Goal: Check status: Check status

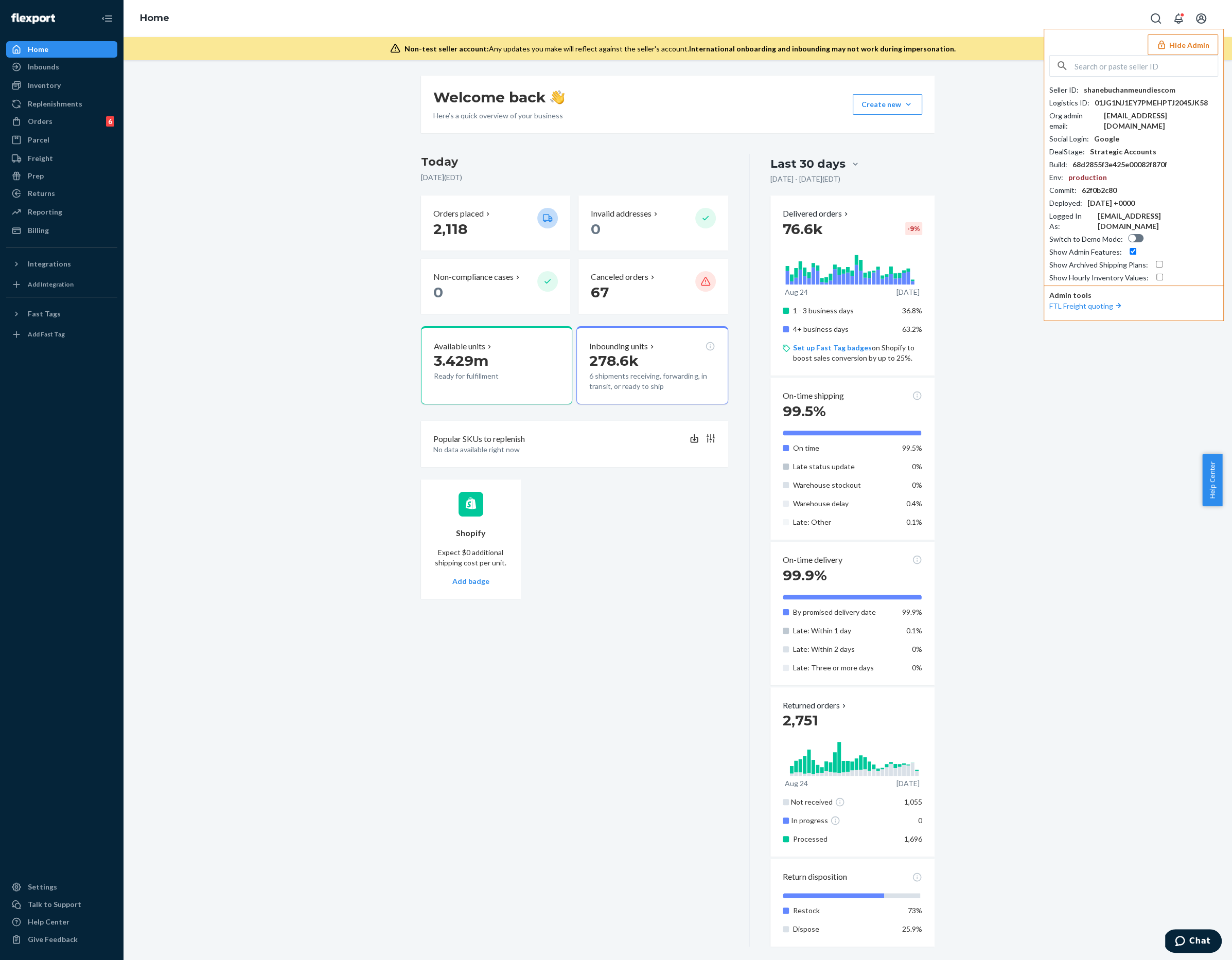
click at [1176, 64] on input "text" at bounding box center [1146, 66] width 143 height 20
type input "ouisi"
click at [1151, 124] on li "paulouisico [EMAIL_ADDRESS][DOMAIN_NAME]" at bounding box center [1136, 127] width 174 height 31
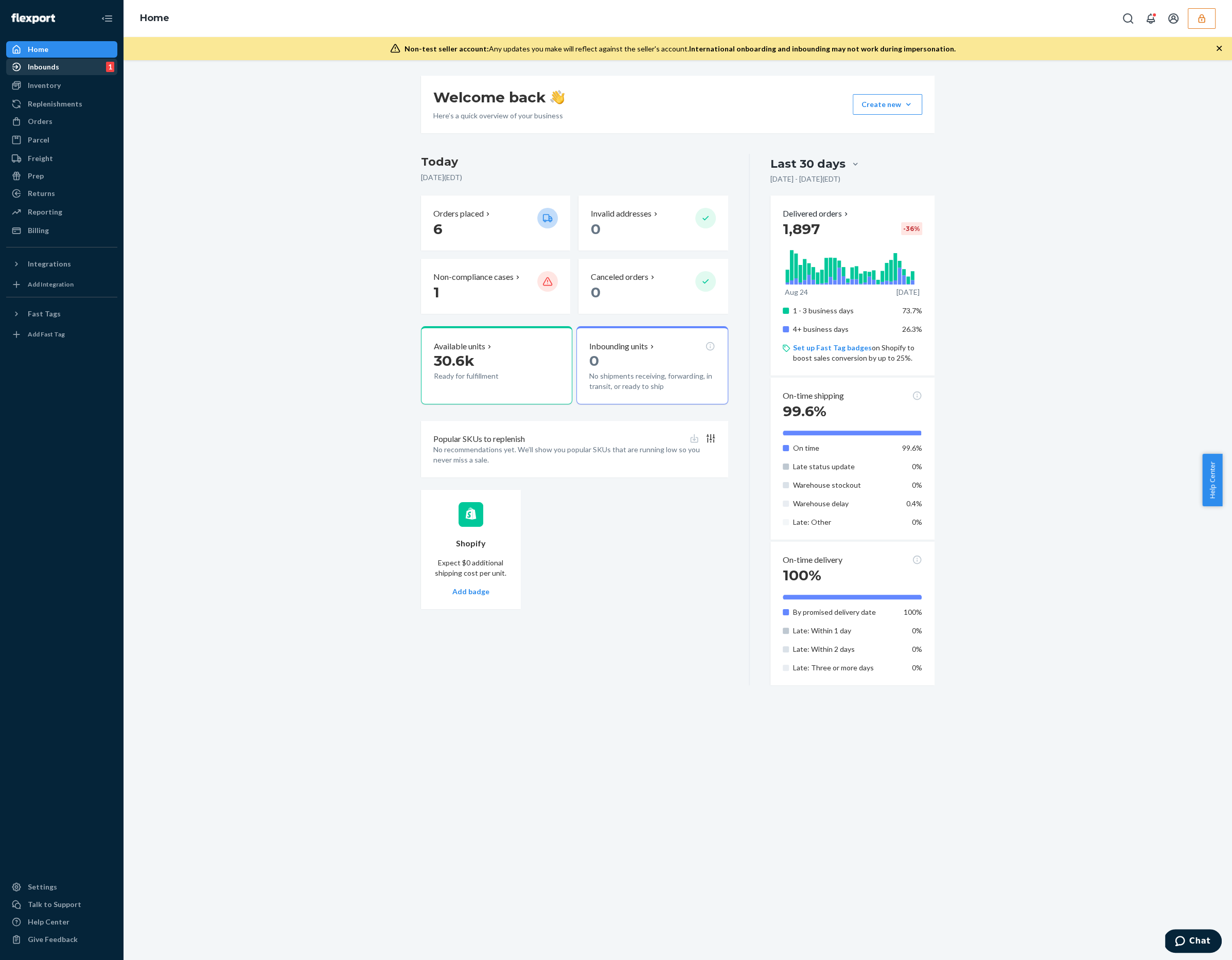
click at [70, 70] on div "Inbounds 1" at bounding box center [61, 67] width 109 height 14
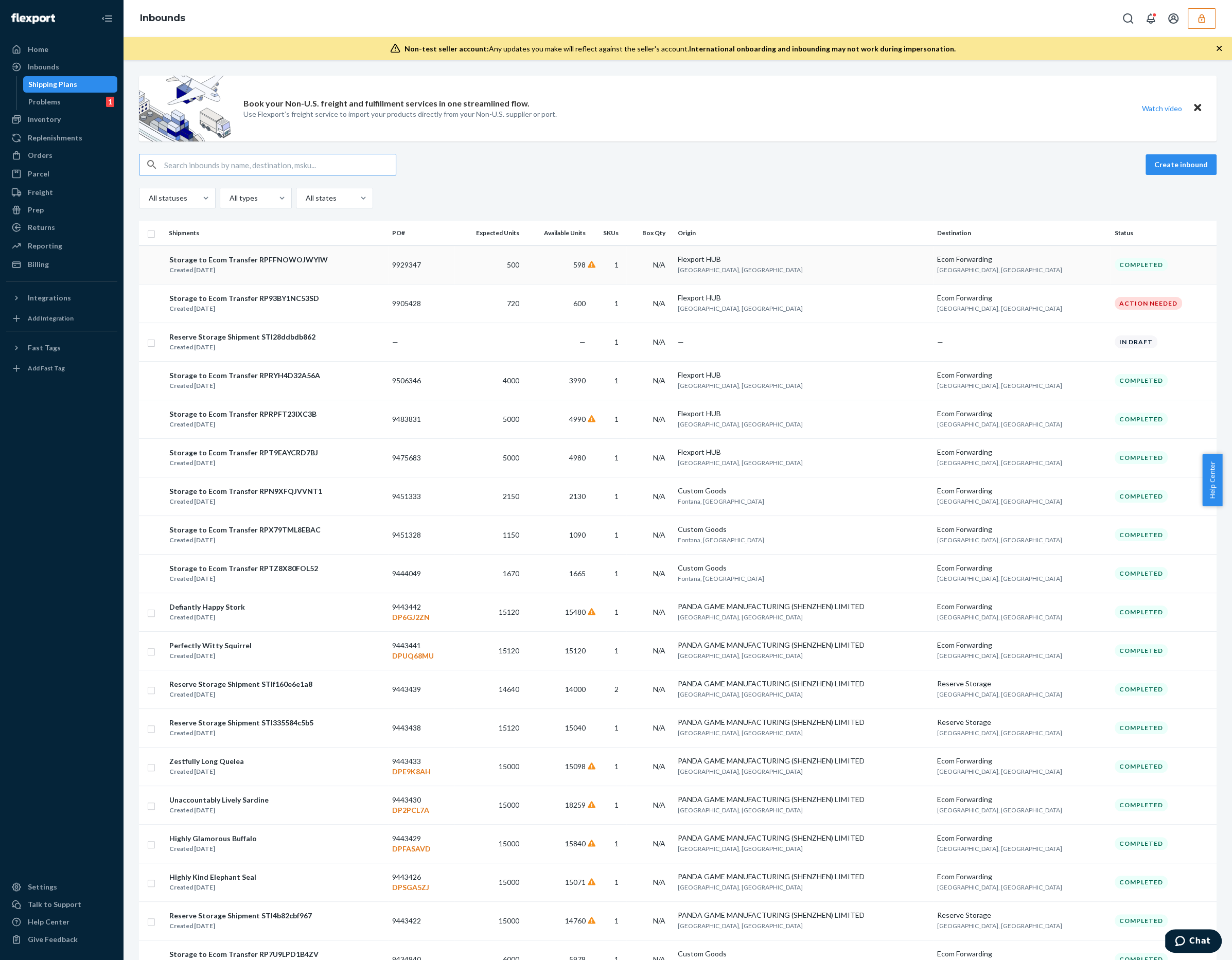
click at [424, 262] on td "9929347" at bounding box center [421, 264] width 67 height 38
click at [424, 262] on div "Book your Non-U.S. freight and fulfillment services in one streamlined flow. Us…" at bounding box center [677, 510] width 1108 height 900
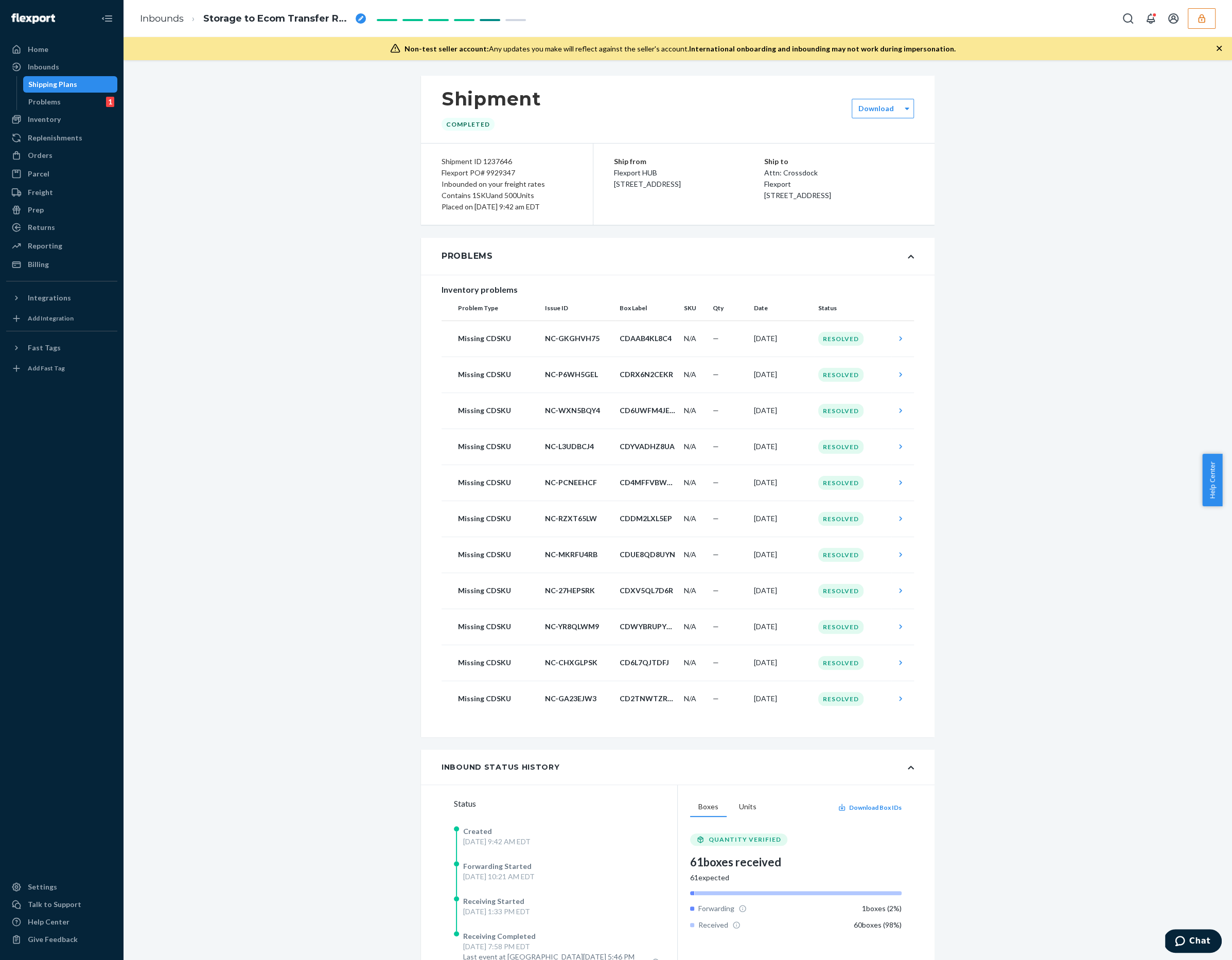
click at [497, 174] on div "Flexport PO# 9929347" at bounding box center [507, 173] width 131 height 11
copy div "9929347"
